Goal: Transaction & Acquisition: Purchase product/service

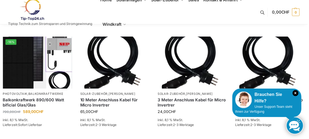
scroll to position [789, 0]
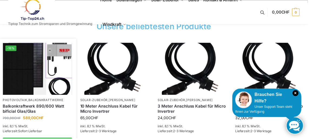
click at [17, 72] on img at bounding box center [38, 69] width 70 height 52
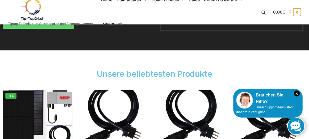
scroll to position [789, 0]
